Goal: Check status: Check status

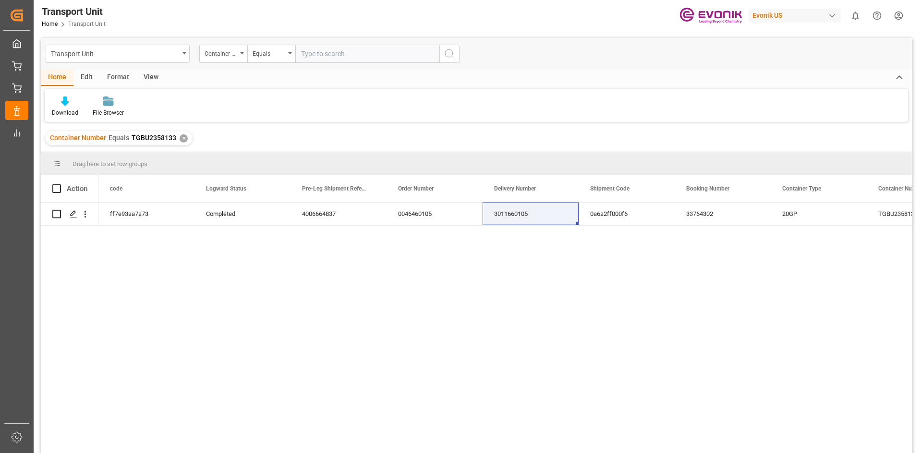
click at [182, 135] on div "✕" at bounding box center [184, 138] width 8 height 8
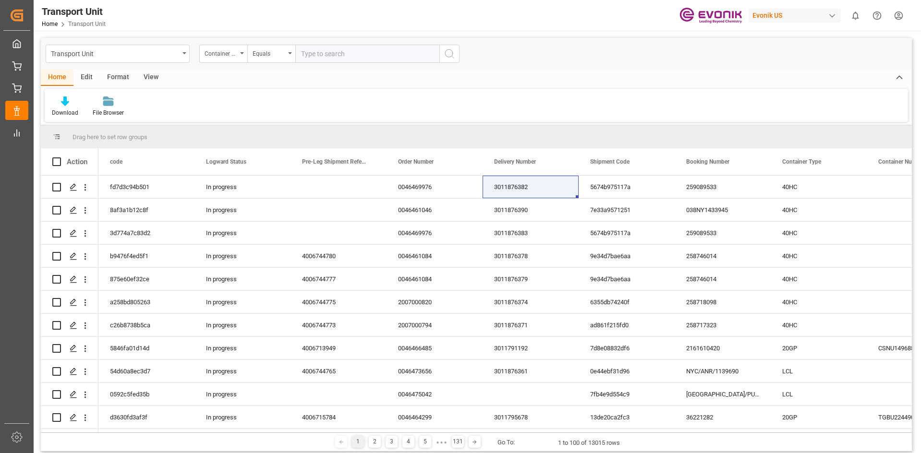
click at [327, 60] on input "text" at bounding box center [367, 54] width 144 height 18
paste input "8054110"
drag, startPoint x: 360, startPoint y: 54, endPoint x: 263, endPoint y: 64, distance: 97.5
click at [263, 63] on div "Transport Unit Container Number Equals 8054110" at bounding box center [476, 54] width 871 height 32
paste input "SEGU"
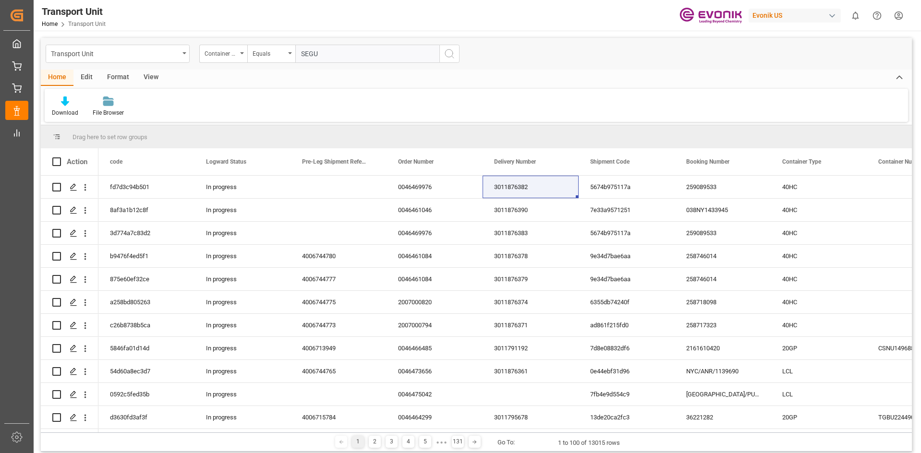
paste input "8054110"
type input "SEGU8054110"
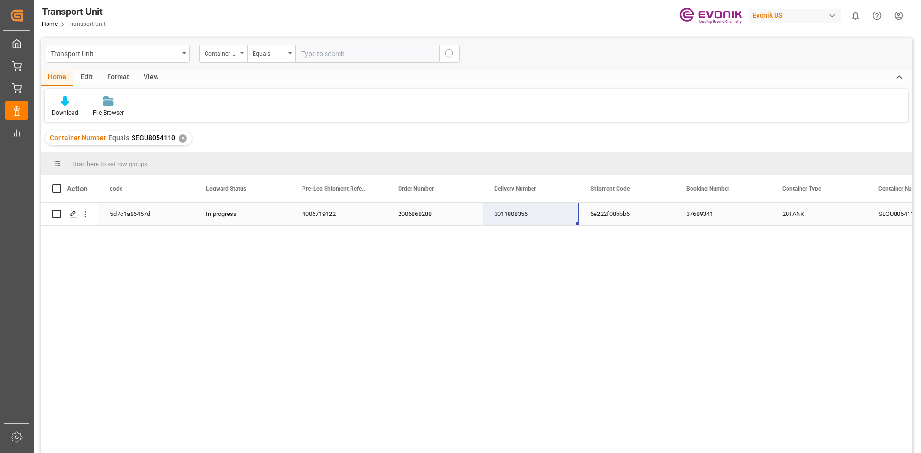
click at [523, 216] on div "3011808356" at bounding box center [531, 214] width 96 height 23
click at [179, 138] on div "✕" at bounding box center [183, 138] width 8 height 8
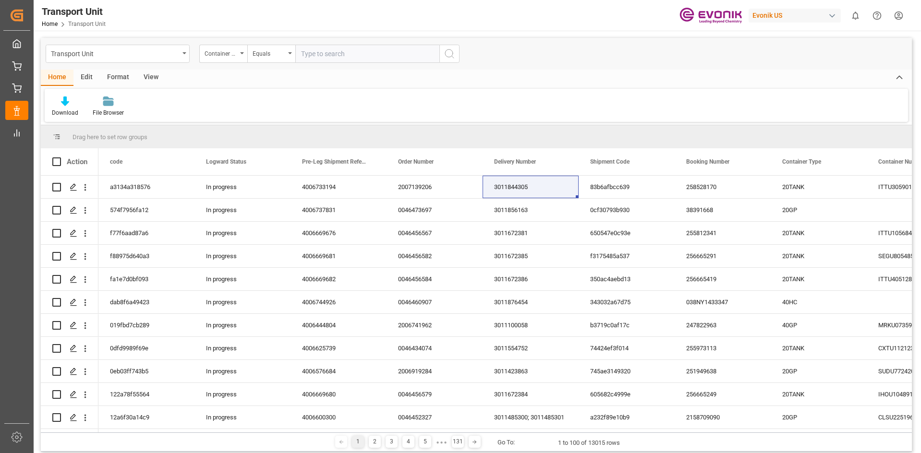
click at [329, 58] on input "text" at bounding box center [367, 54] width 144 height 18
paste input "FCIU"
click at [344, 61] on input "FCIU" at bounding box center [367, 54] width 144 height 18
paste input "6103855"
type input "FCIU6103855"
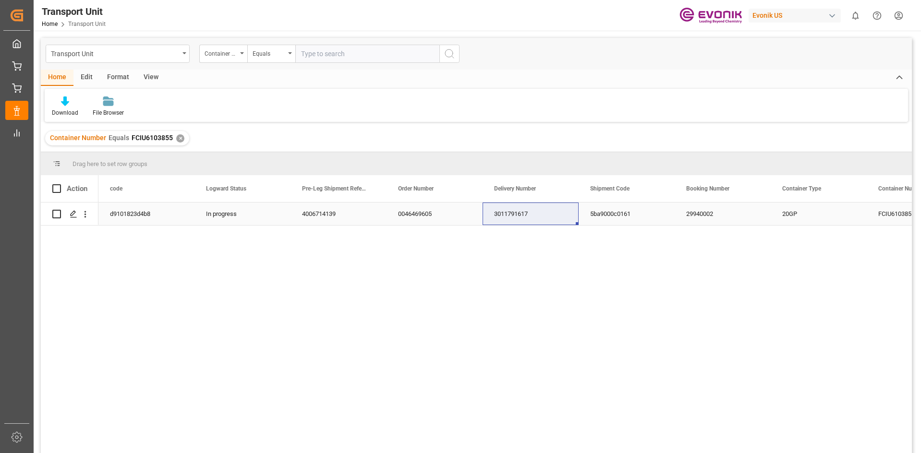
click at [536, 219] on div "3011791617" at bounding box center [531, 214] width 96 height 23
